Goal: Information Seeking & Learning: Understand process/instructions

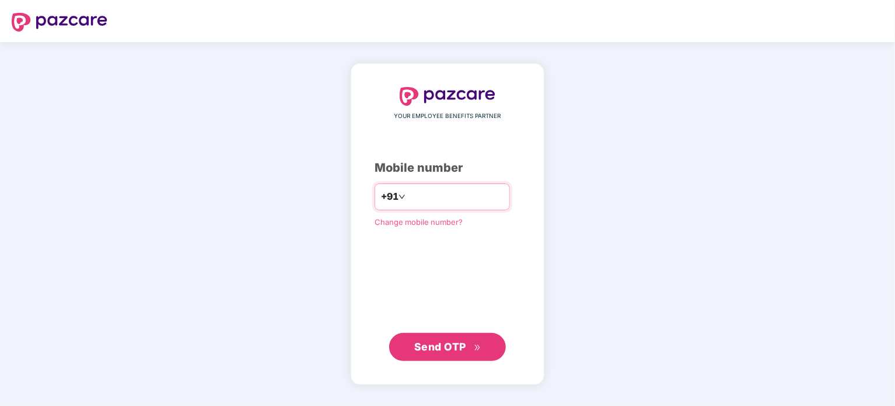
type input "**********"
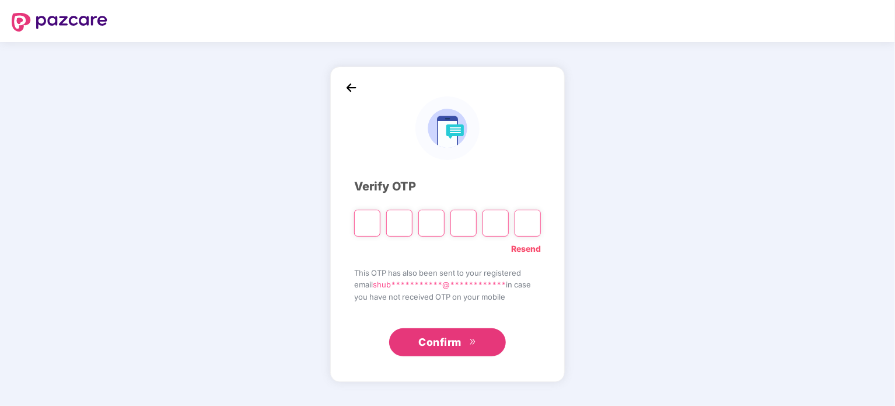
type input "*"
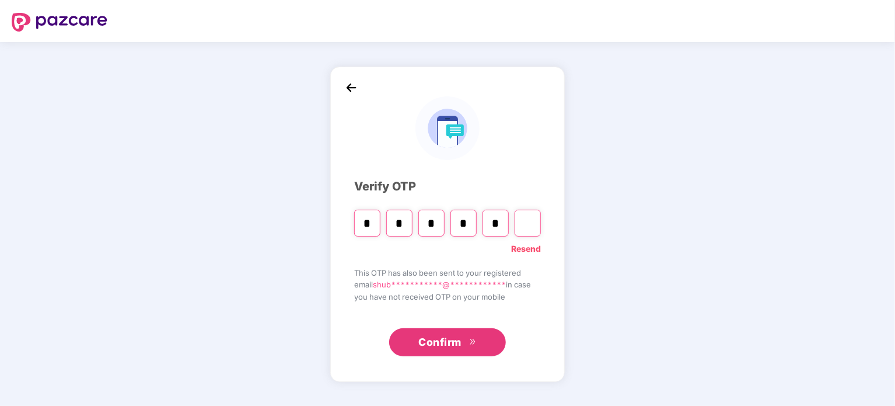
type input "*"
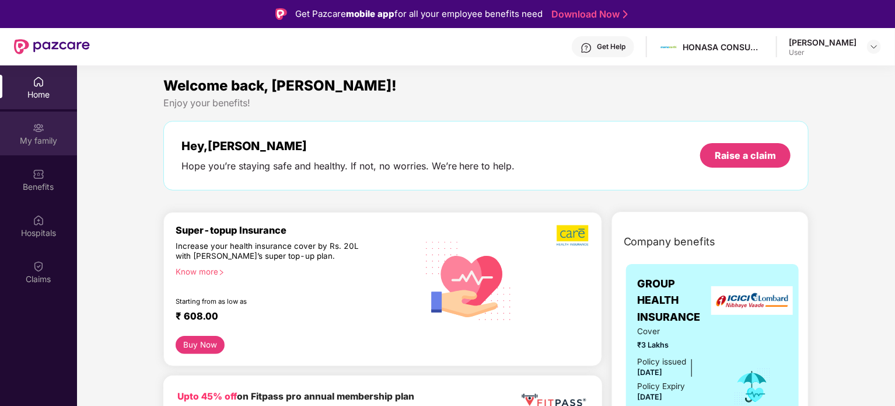
click at [43, 136] on div "My family" at bounding box center [38, 141] width 77 height 12
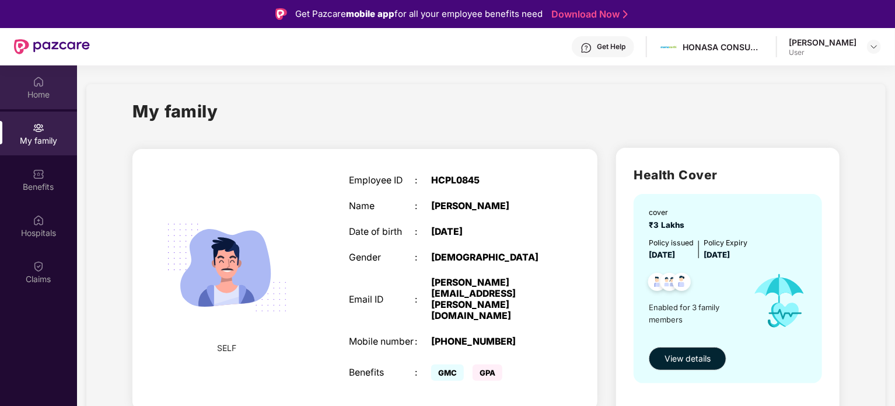
click at [41, 85] on img at bounding box center [39, 82] width 12 height 12
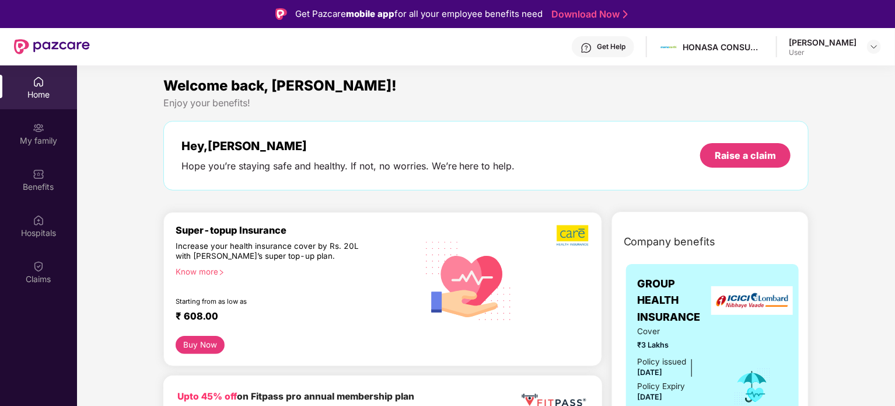
click at [213, 270] on div "Know more" at bounding box center [293, 271] width 235 height 8
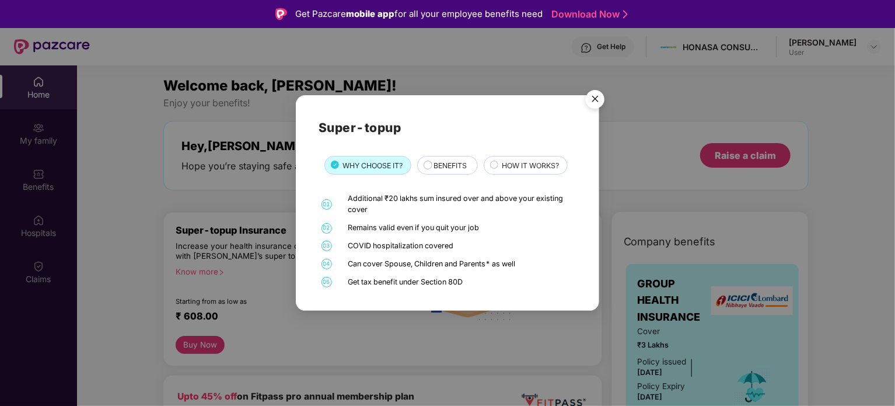
click at [438, 164] on span "BENEFITS" at bounding box center [450, 165] width 33 height 11
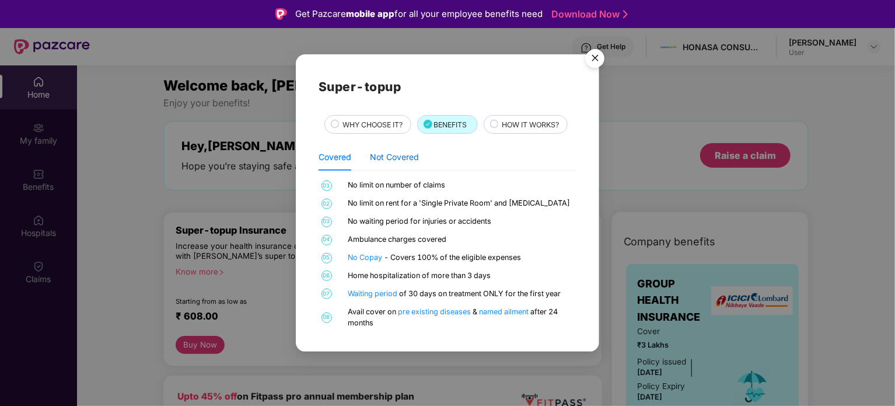
click at [395, 155] on div "Not Covered" at bounding box center [394, 157] width 49 height 13
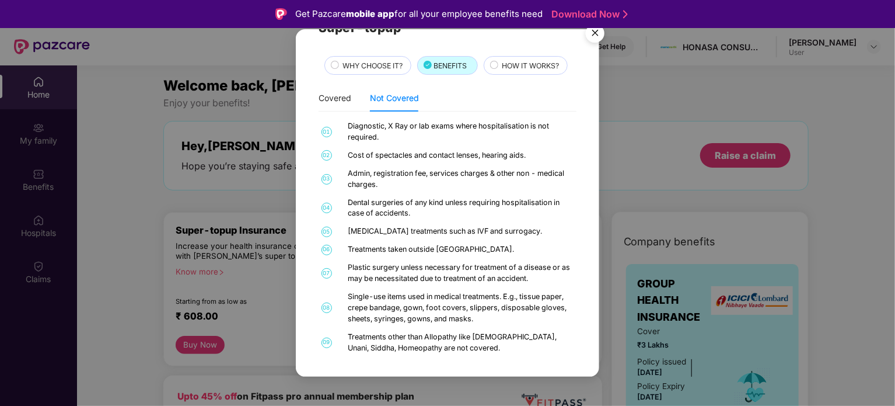
click at [536, 58] on div "HOW IT WORKS?" at bounding box center [526, 65] width 84 height 19
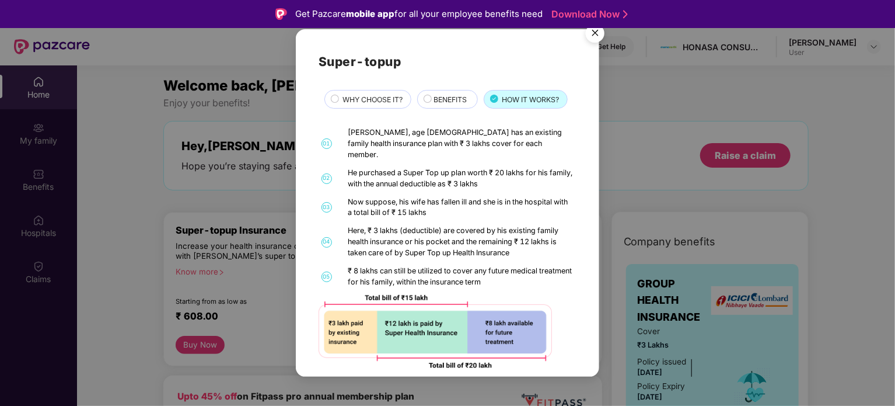
scroll to position [2, 0]
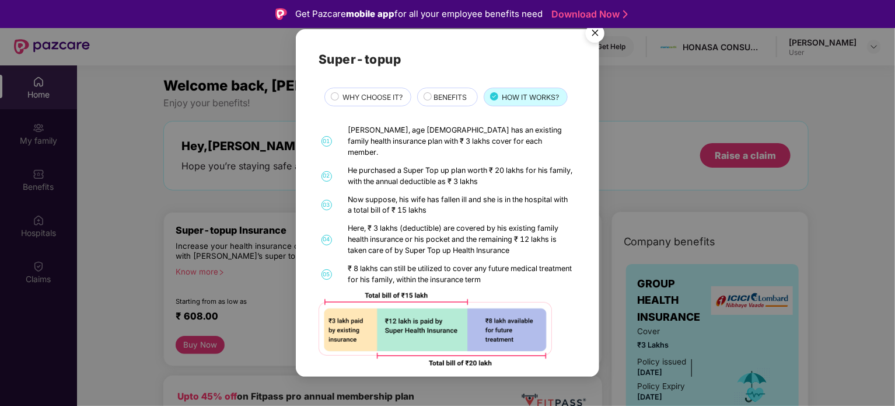
click at [593, 32] on img "Close" at bounding box center [595, 35] width 33 height 33
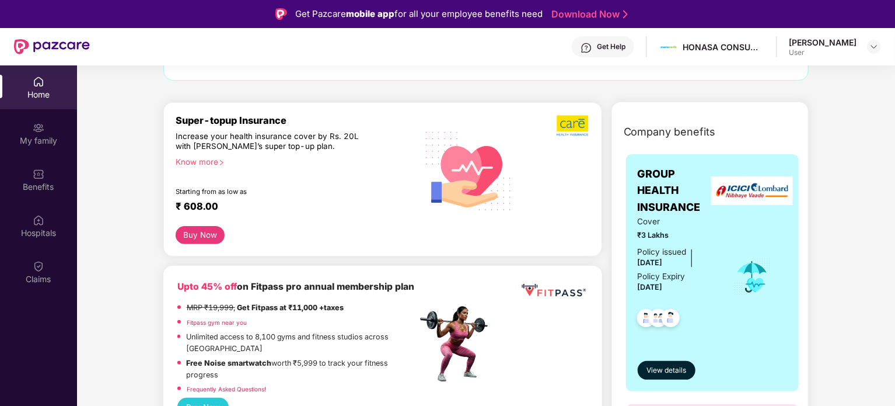
scroll to position [103, 0]
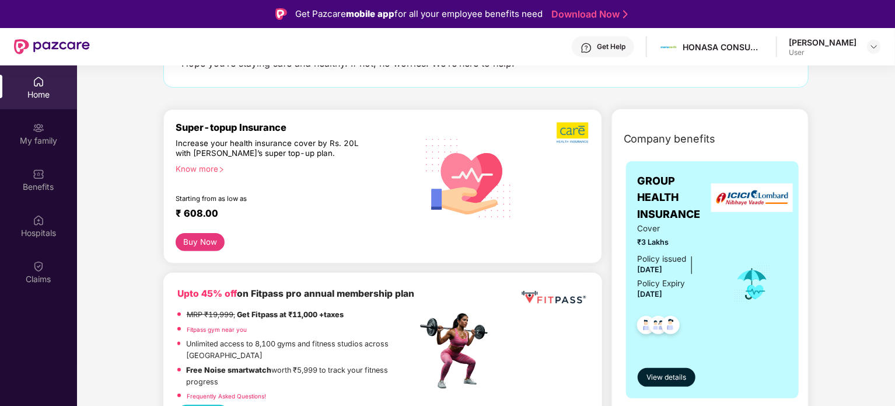
click at [194, 245] on button "Buy Now" at bounding box center [201, 242] width 50 height 18
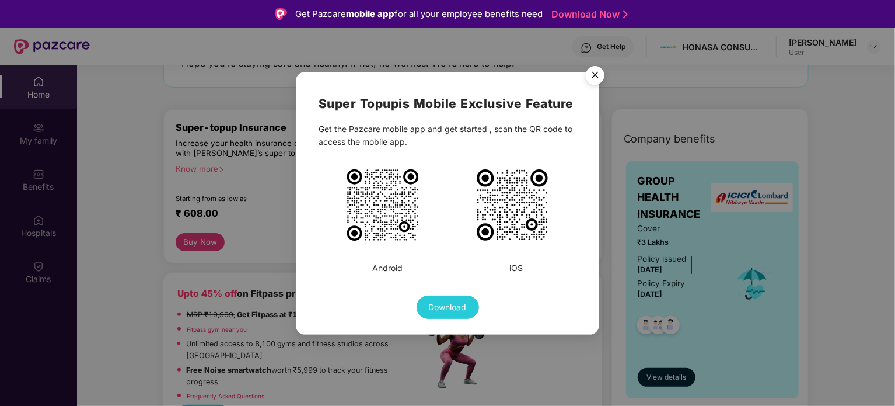
click at [593, 74] on img "Close" at bounding box center [595, 77] width 33 height 33
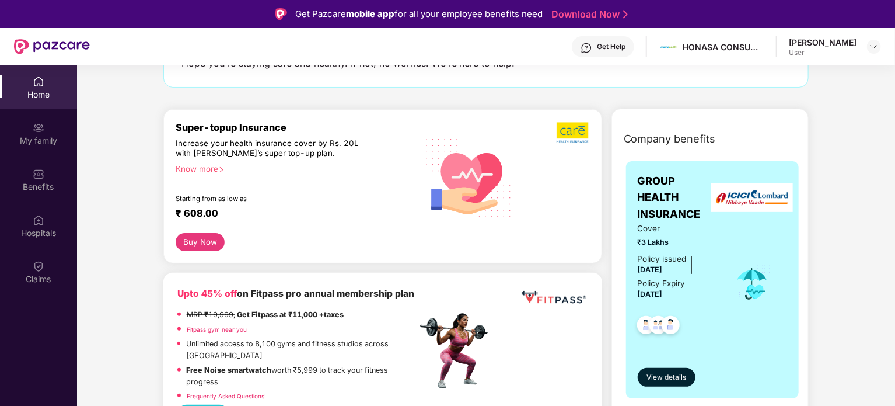
scroll to position [49, 0]
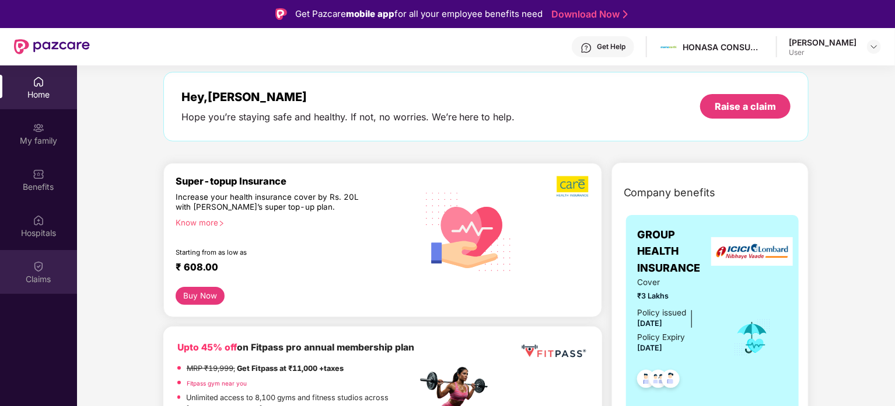
click at [39, 263] on img at bounding box center [39, 266] width 12 height 12
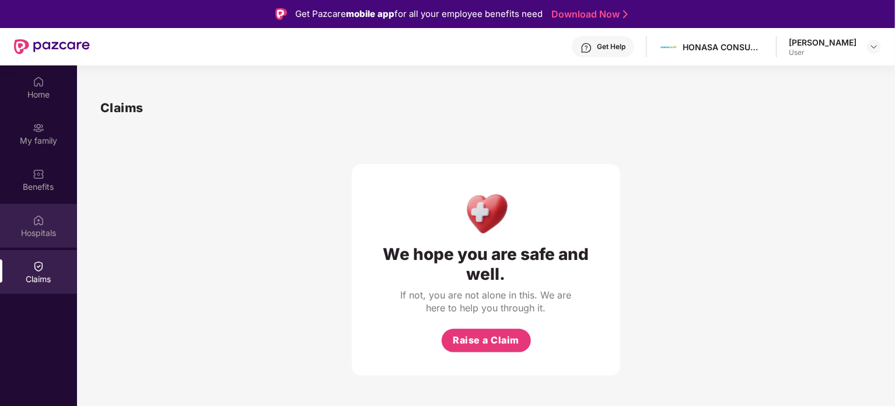
click at [42, 228] on div "Hospitals" at bounding box center [38, 233] width 77 height 12
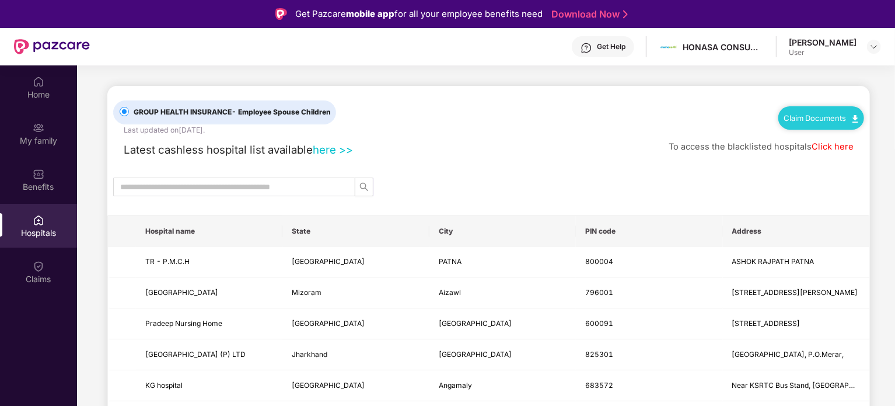
click at [337, 148] on link "here >>" at bounding box center [333, 149] width 40 height 13
click at [835, 117] on link "Claim Documents" at bounding box center [821, 117] width 74 height 9
click at [821, 139] on link "Claim Form" at bounding box center [826, 138] width 76 height 25
click at [850, 121] on link "Claim Documents" at bounding box center [821, 117] width 74 height 9
click at [842, 160] on link "Claim Process" at bounding box center [826, 161] width 76 height 25
